Goal: Check status: Check status

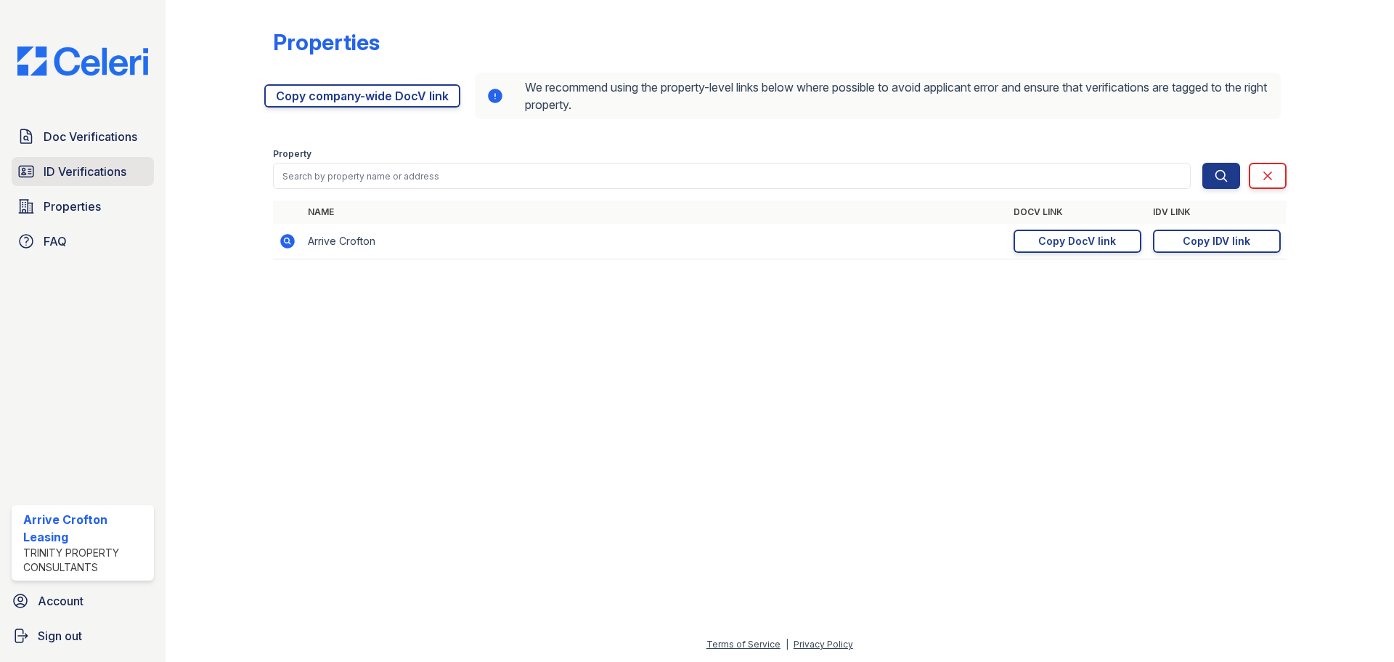
click at [110, 175] on span "ID Verifications" at bounding box center [85, 171] width 83 height 17
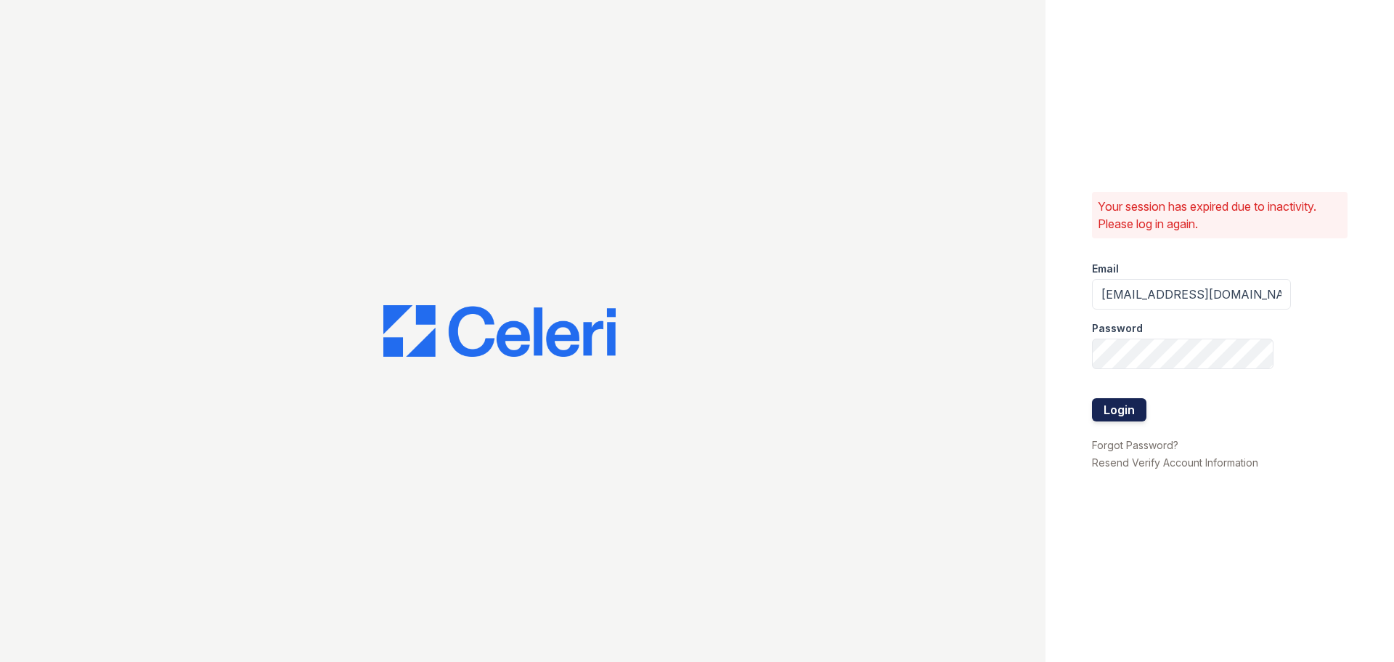
click at [1129, 411] on button "Login" at bounding box center [1119, 409] width 54 height 23
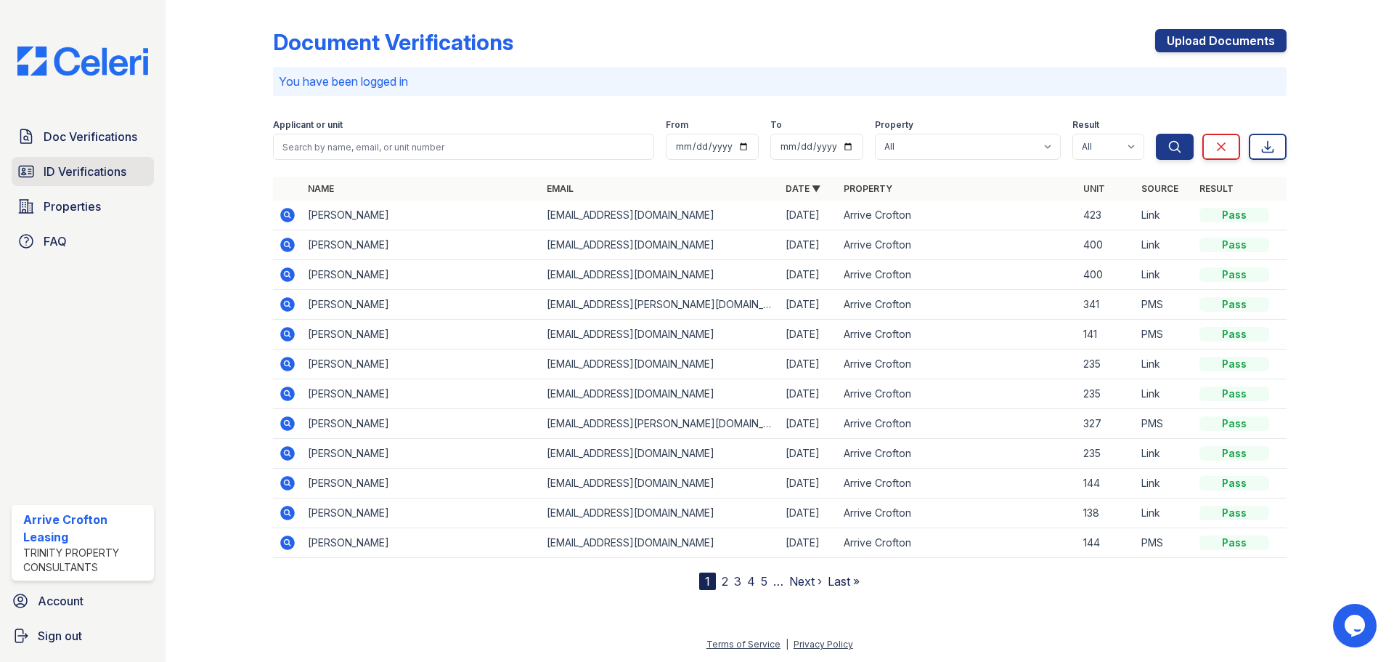
click at [104, 171] on span "ID Verifications" at bounding box center [85, 171] width 83 height 17
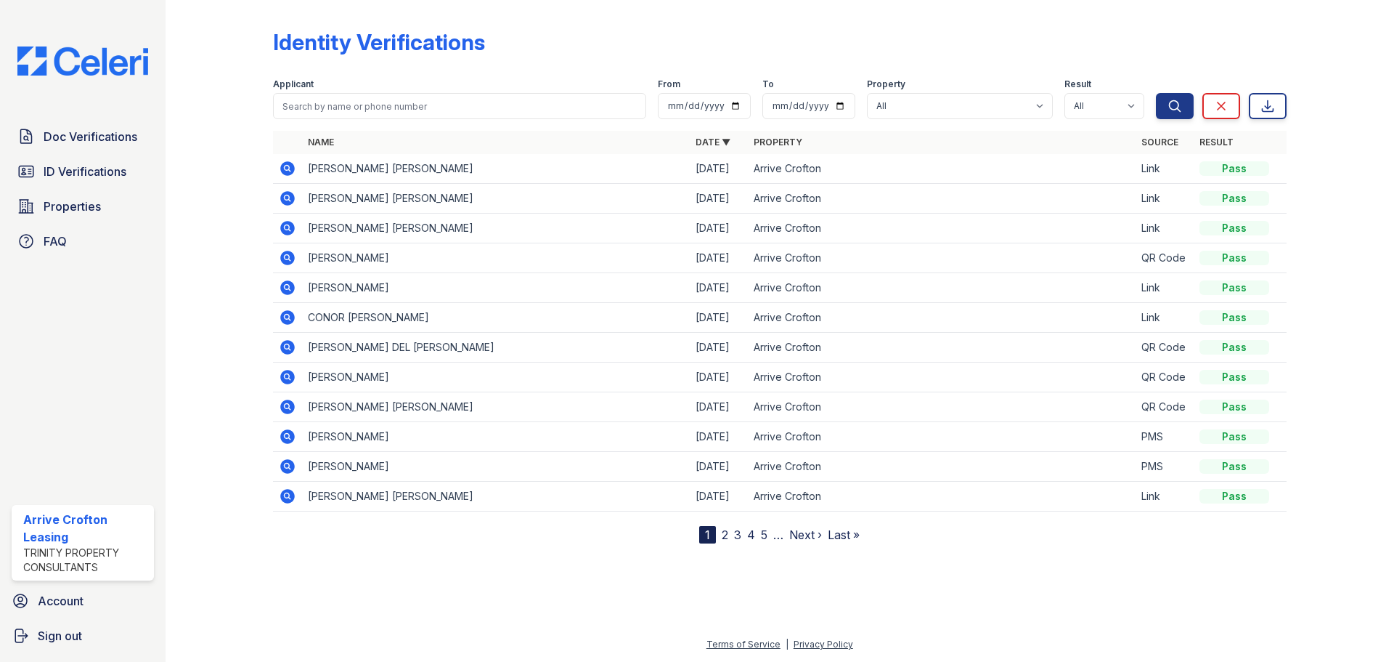
click at [287, 166] on icon at bounding box center [287, 168] width 4 height 4
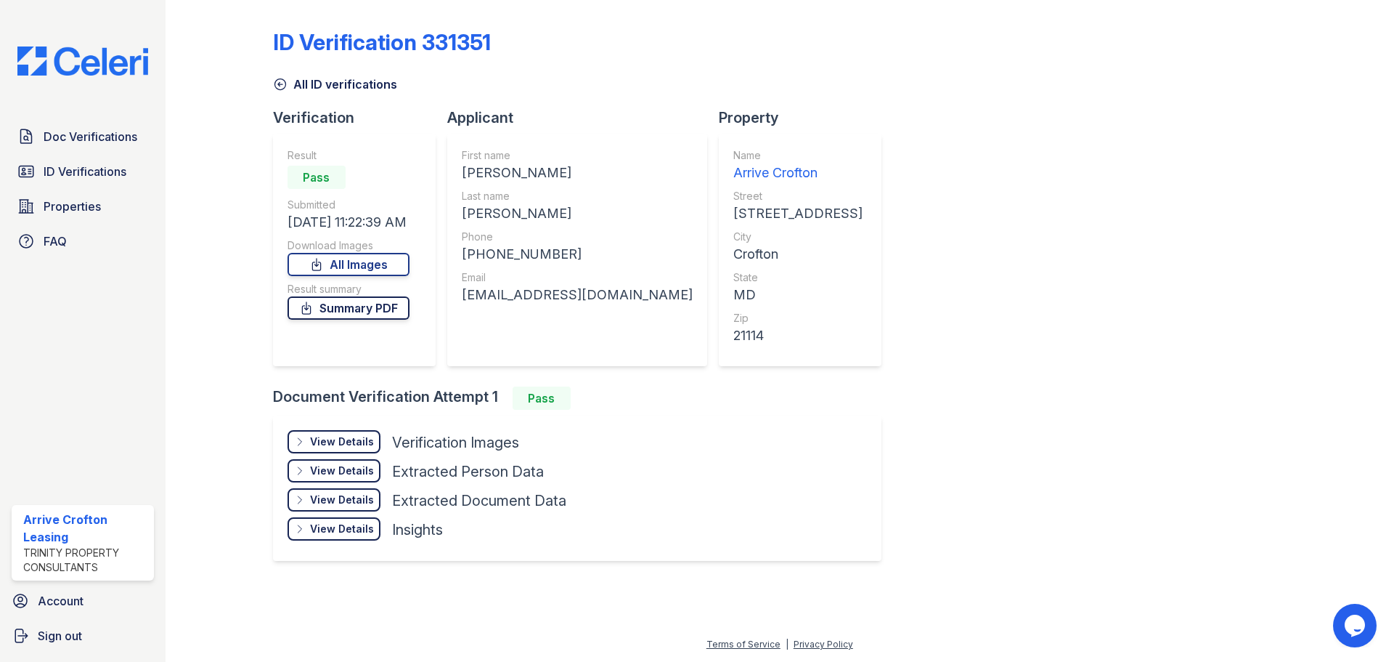
click at [346, 319] on link "Summary PDF" at bounding box center [349, 307] width 122 height 23
click at [350, 449] on div "View Details Details" at bounding box center [334, 441] width 93 height 23
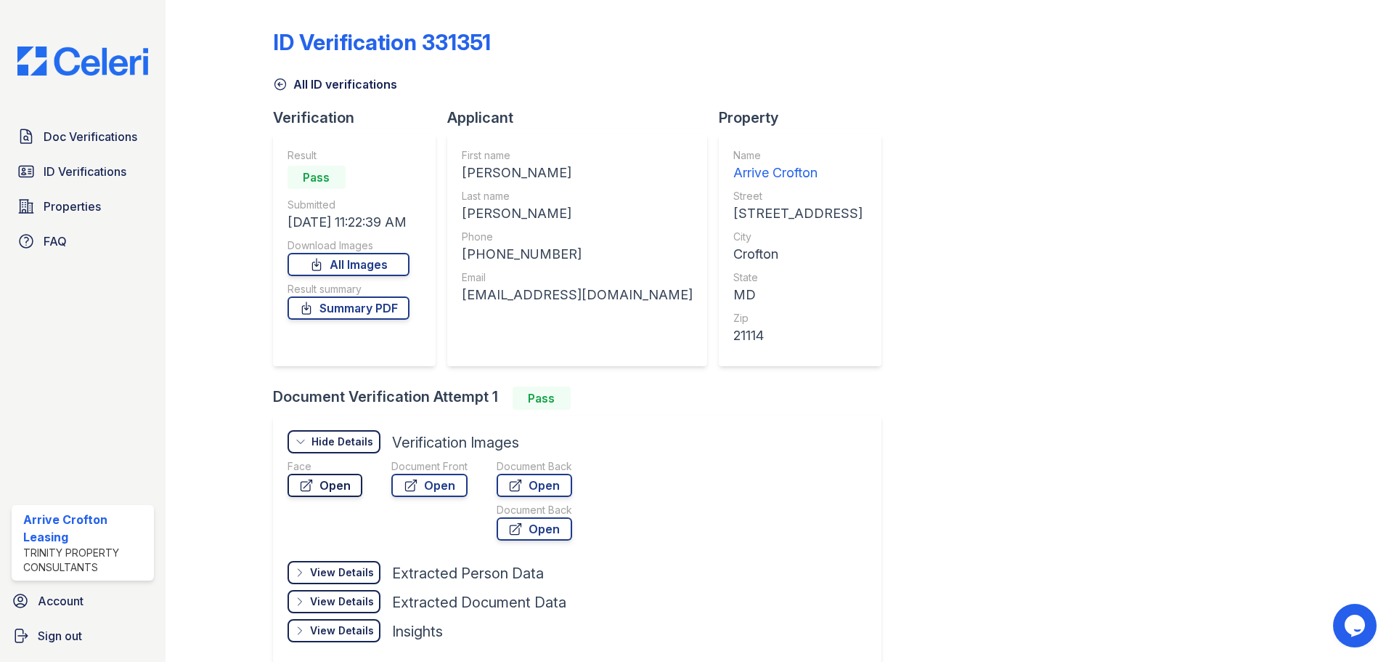
click at [335, 485] on link "Open" at bounding box center [325, 485] width 75 height 23
click at [447, 484] on link "Open" at bounding box center [429, 485] width 76 height 23
click at [323, 492] on link "Open" at bounding box center [325, 485] width 75 height 23
click at [89, 143] on span "Doc Verifications" at bounding box center [91, 136] width 94 height 17
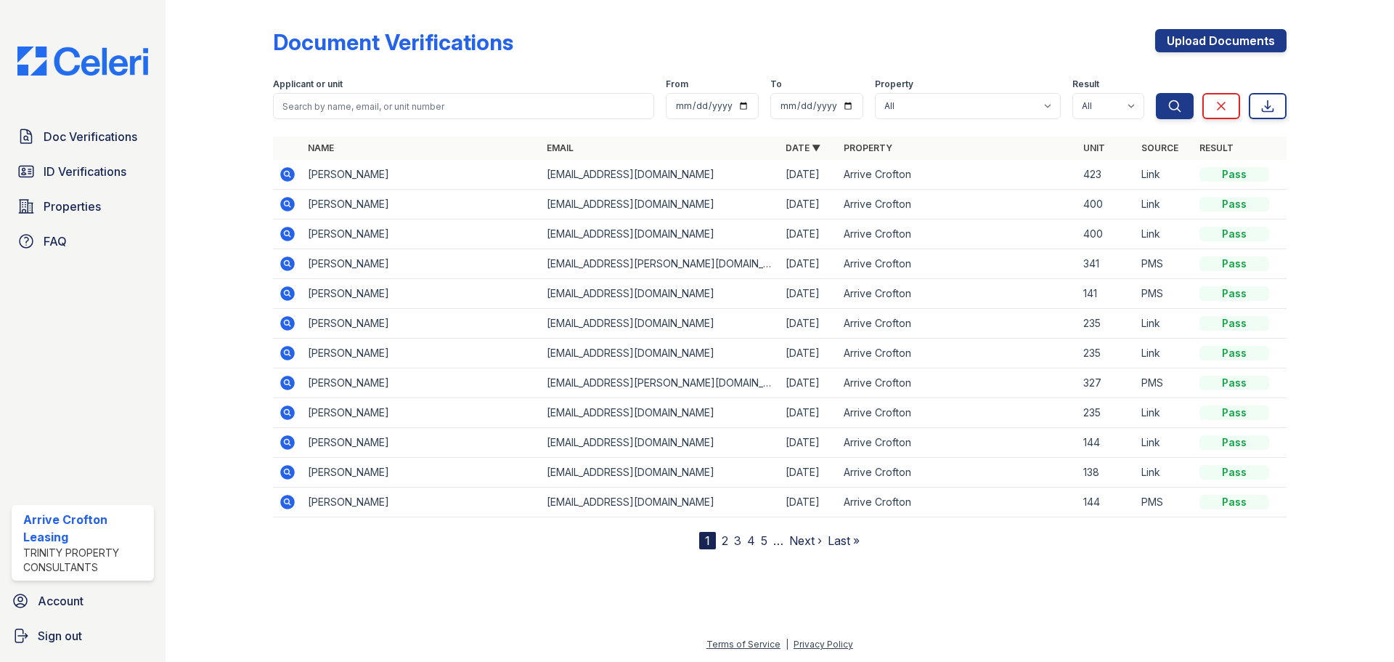
click at [277, 172] on td at bounding box center [287, 175] width 29 height 30
click at [285, 173] on icon at bounding box center [287, 174] width 17 height 17
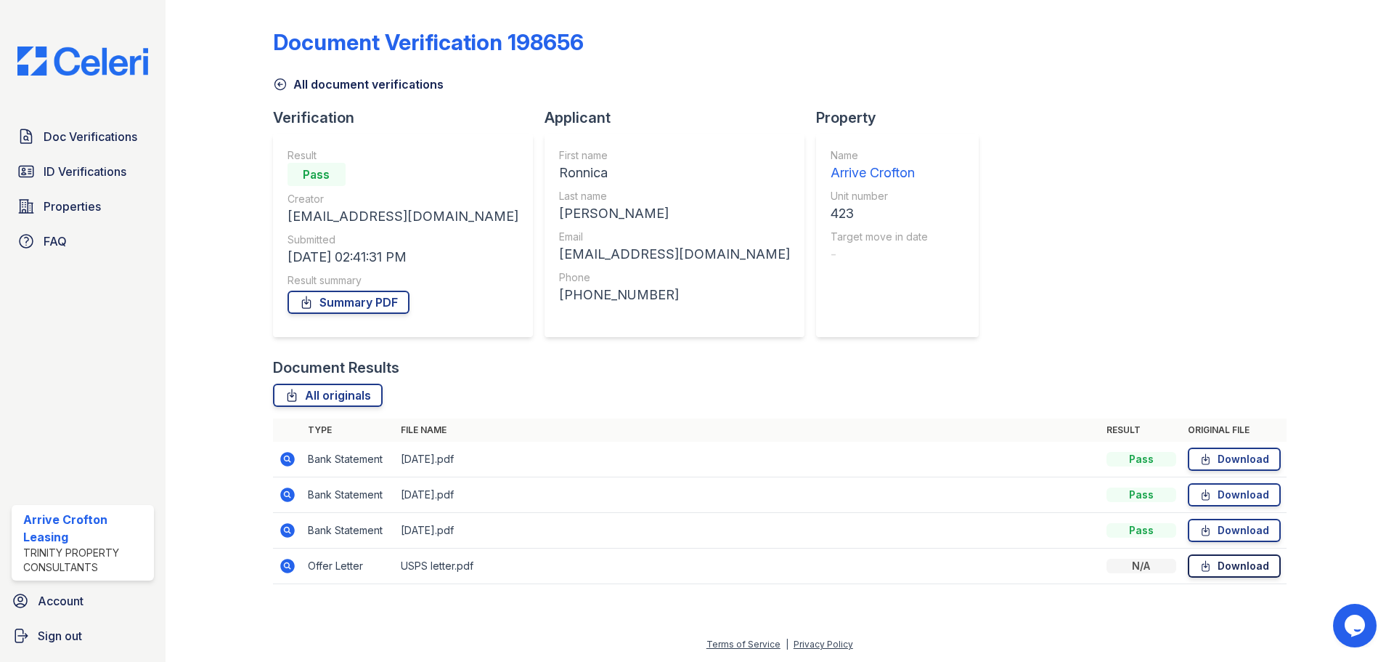
click at [1270, 564] on link "Download" at bounding box center [1234, 565] width 93 height 23
click at [75, 168] on span "ID Verifications" at bounding box center [85, 171] width 83 height 17
